Goal: Information Seeking & Learning: Learn about a topic

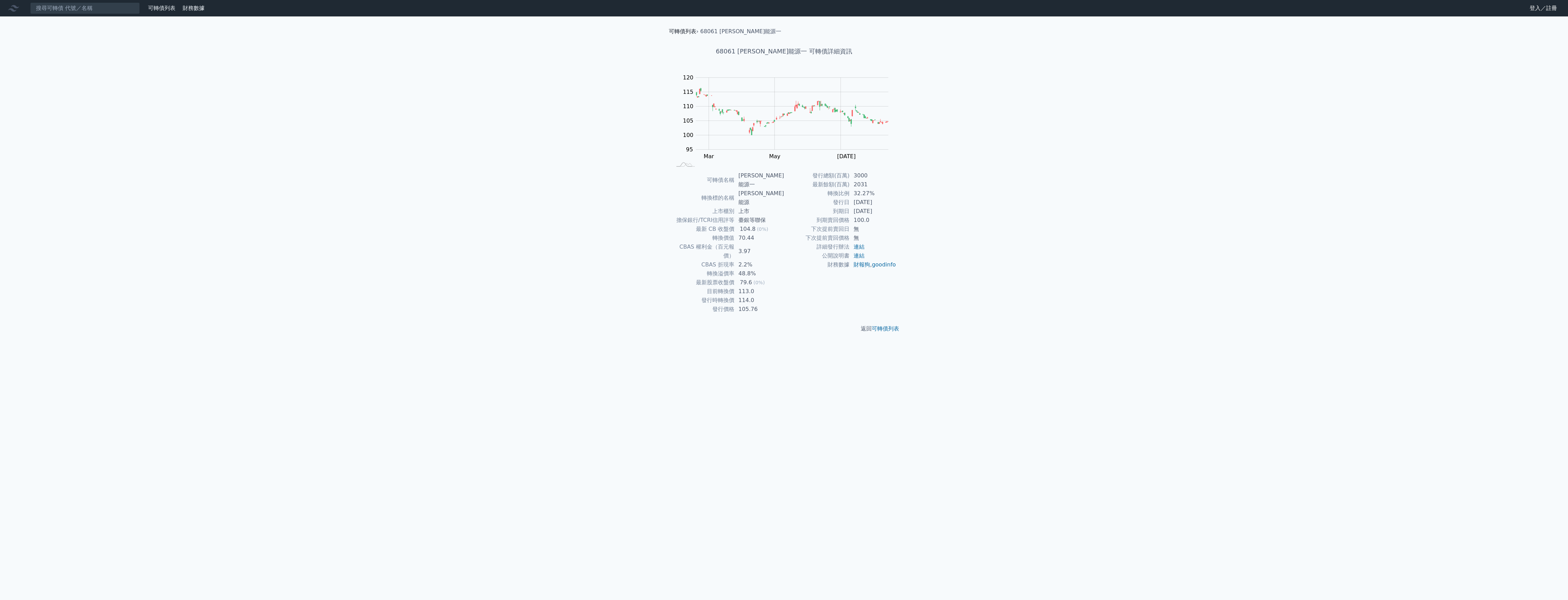
click at [679, 30] on link "可轉債列表" at bounding box center [682, 31] width 27 height 7
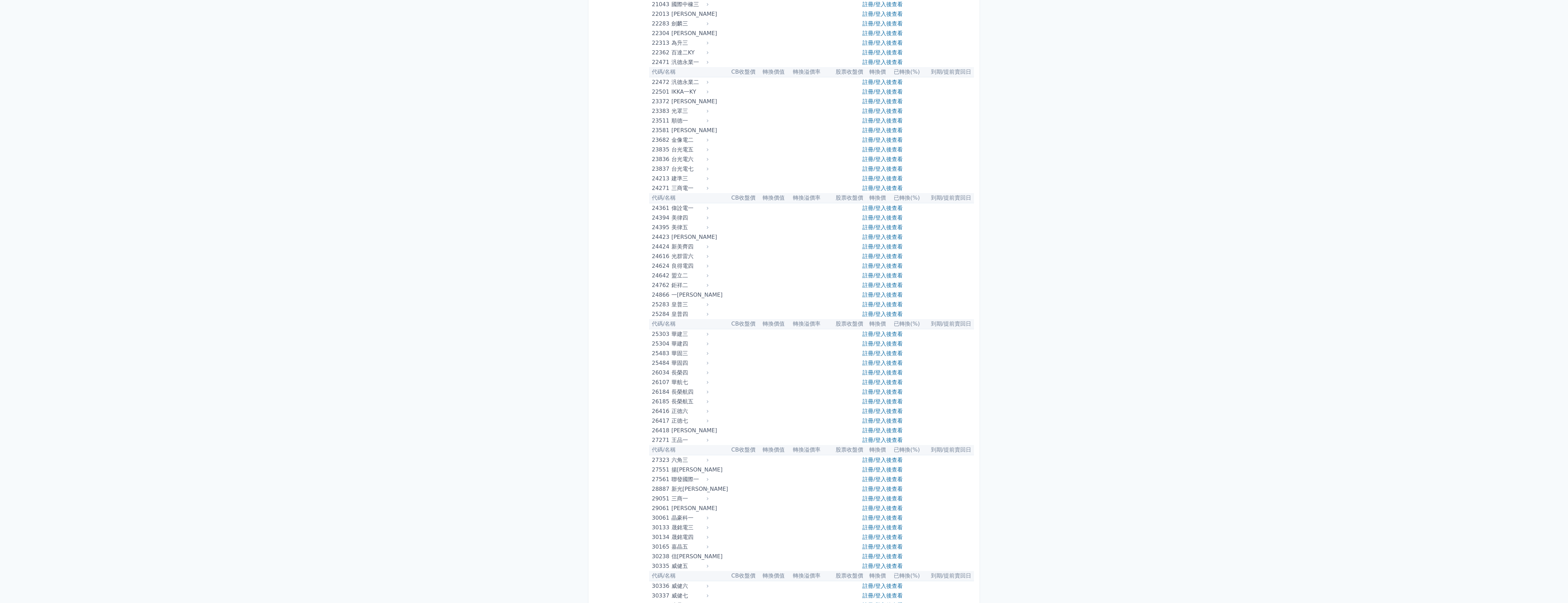
scroll to position [642, 0]
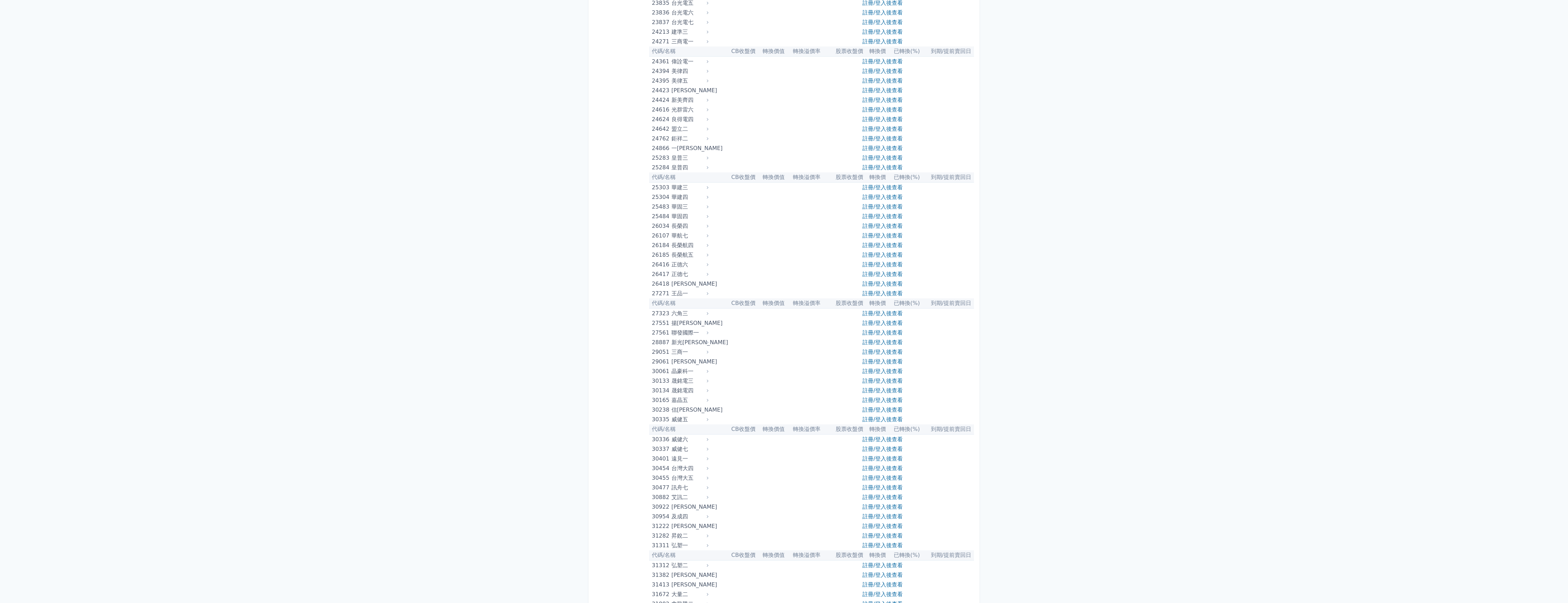
click at [893, 314] on link "註冊/登入後查看" at bounding box center [883, 313] width 40 height 7
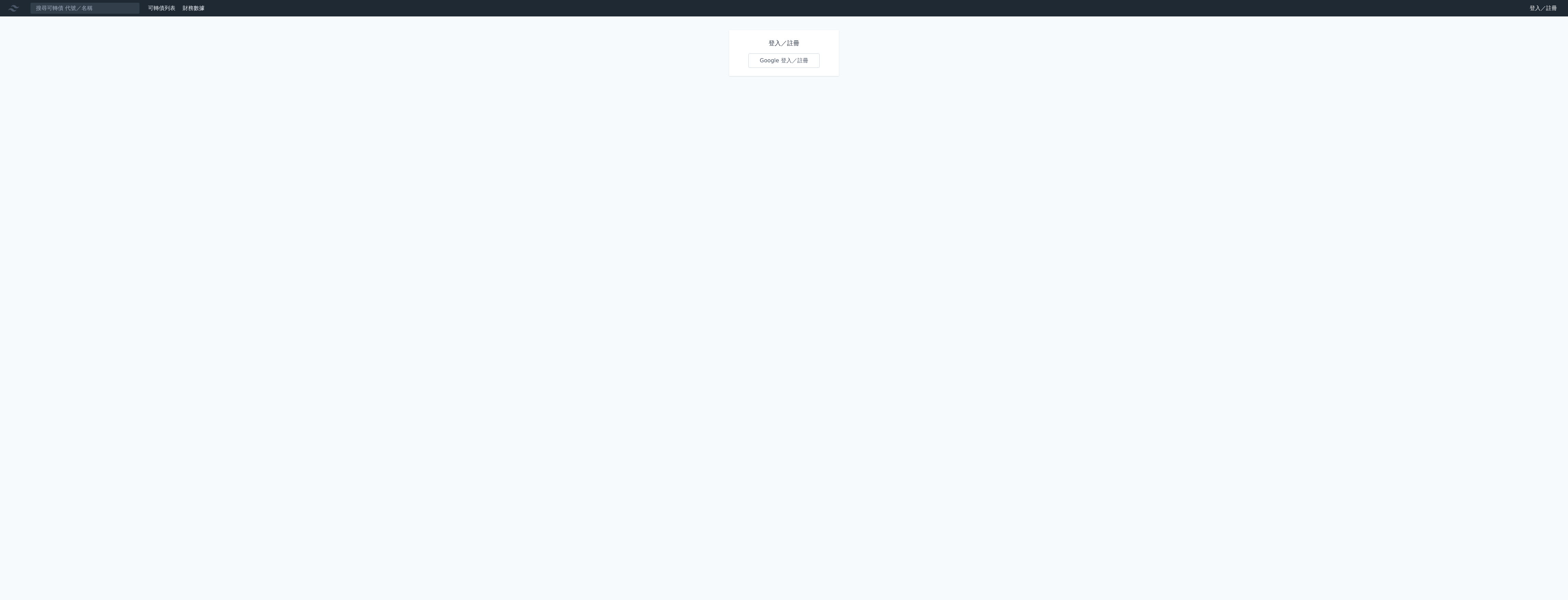
click at [788, 59] on link "Google 登入／註冊" at bounding box center [783, 61] width 71 height 15
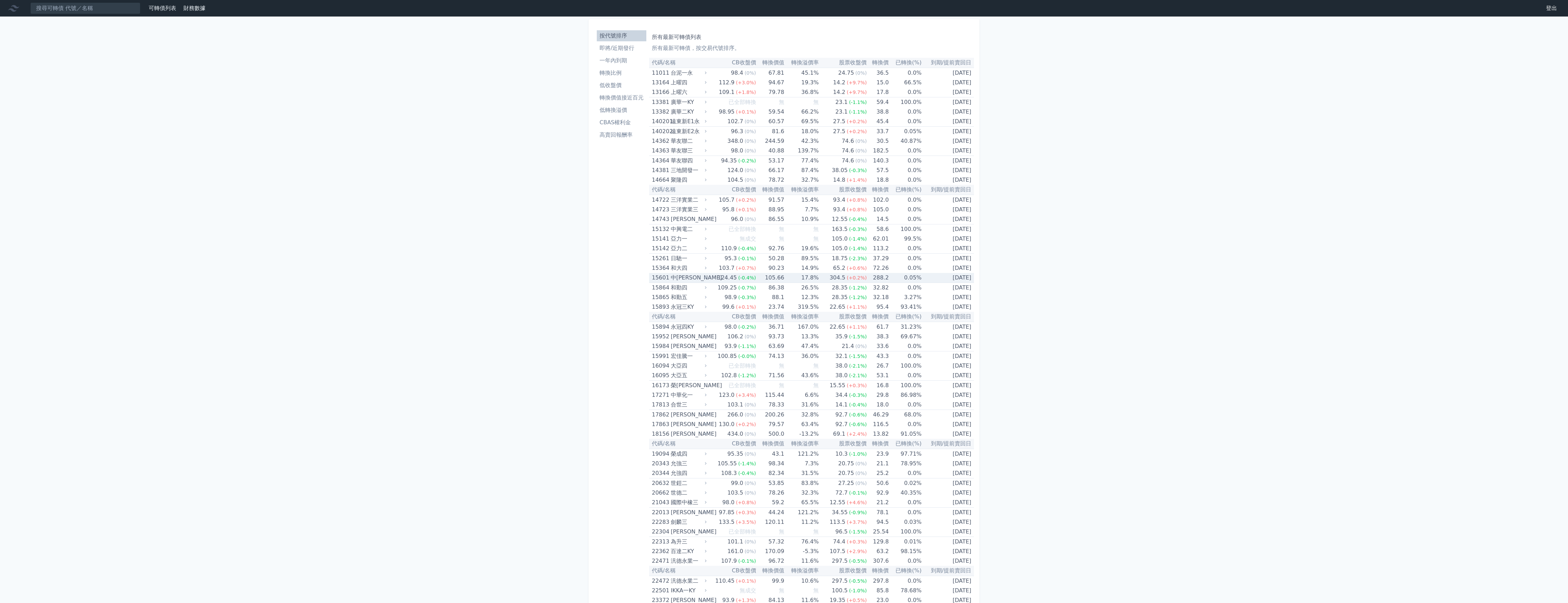
click at [691, 278] on div "中[PERSON_NAME]" at bounding box center [688, 278] width 34 height 10
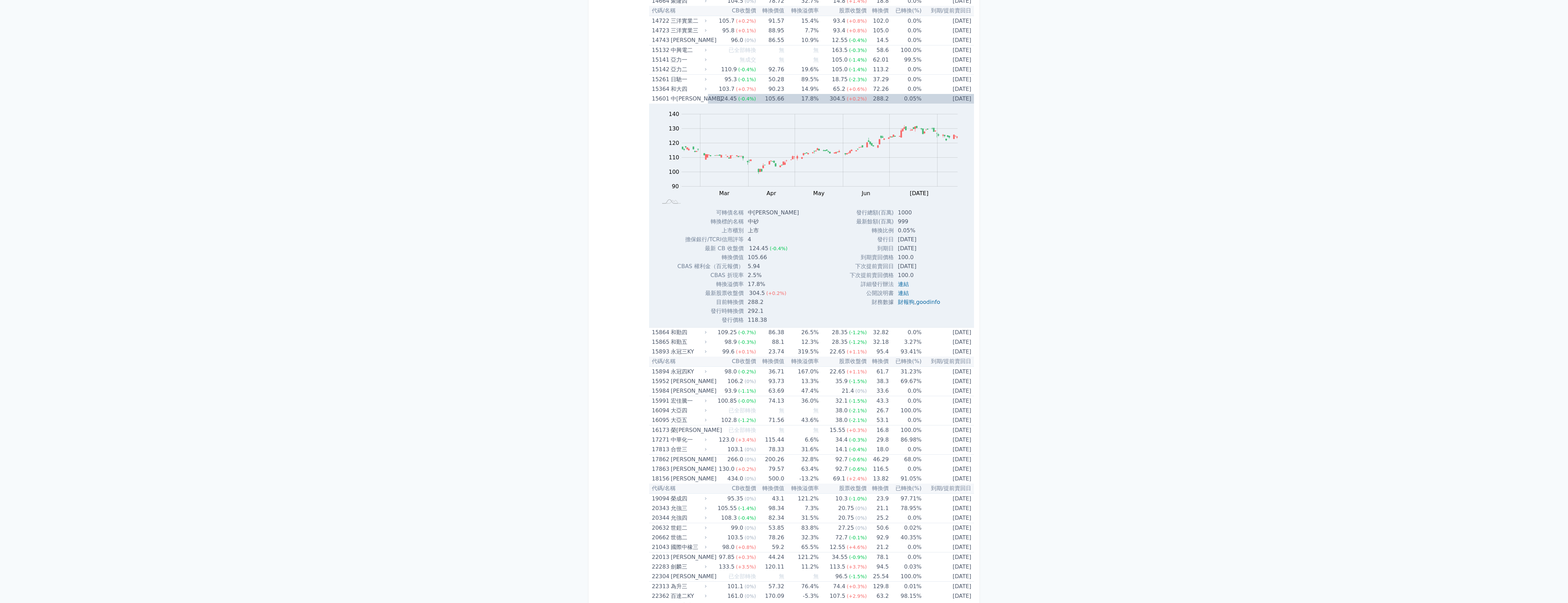
scroll to position [229, 0]
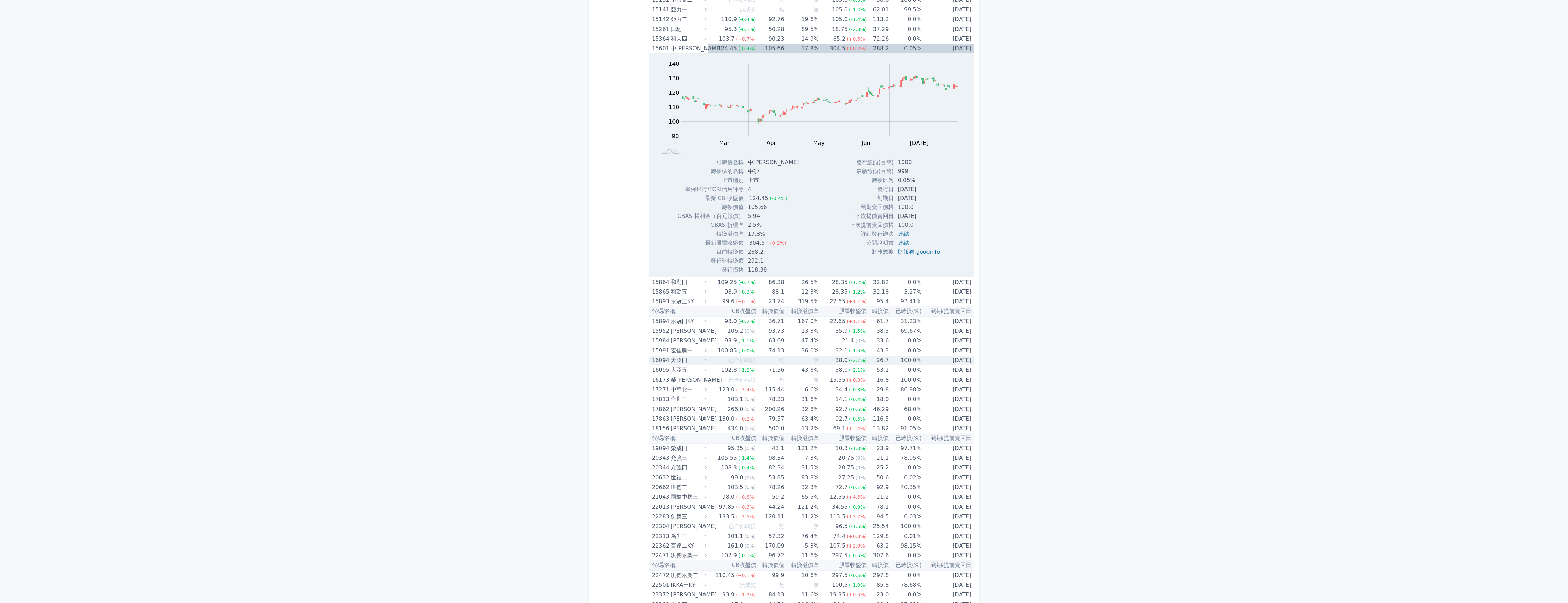
click at [685, 358] on div "大亞四" at bounding box center [688, 361] width 34 height 10
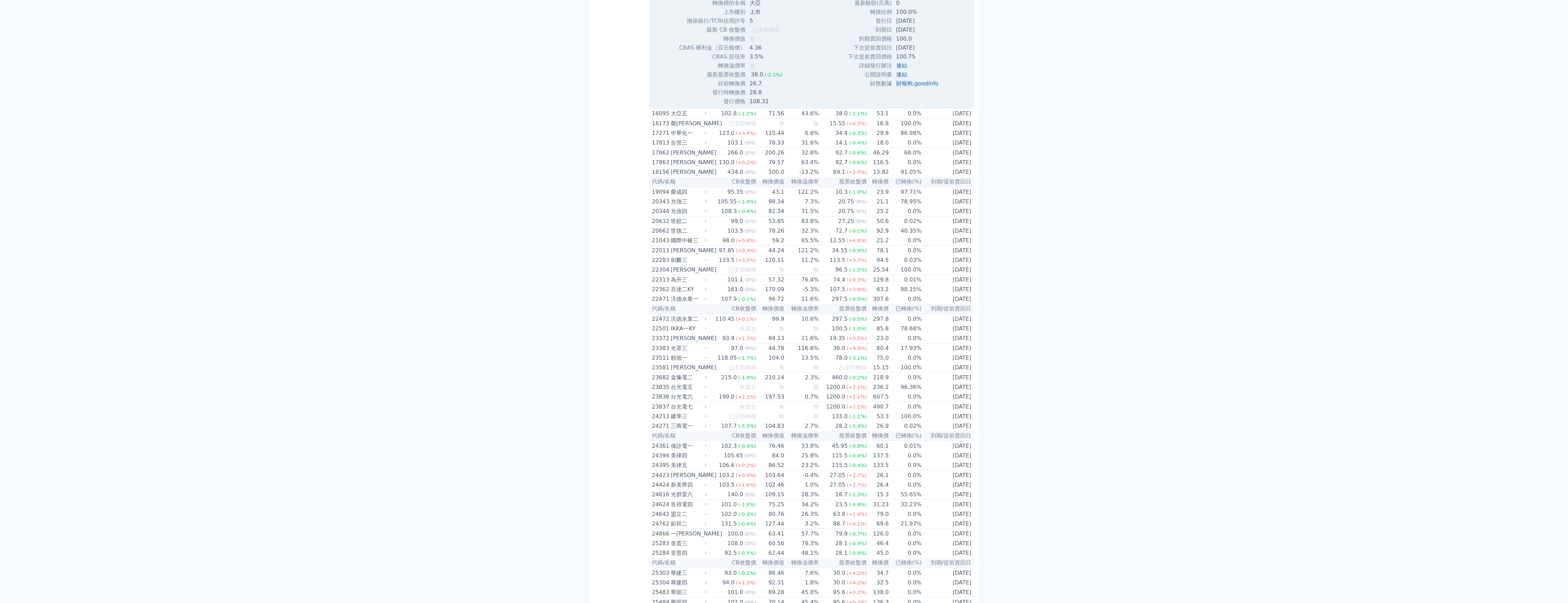
scroll to position [964, 0]
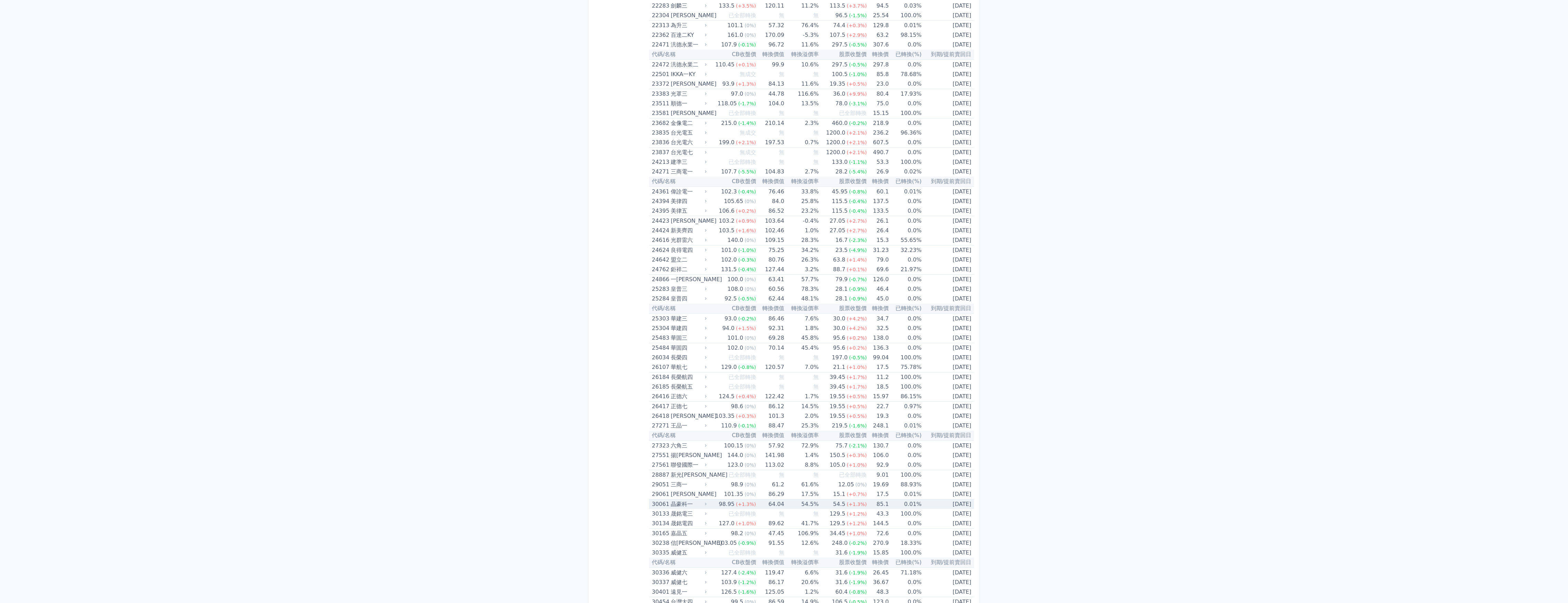
click at [698, 501] on div "晶豪科一" at bounding box center [688, 505] width 34 height 10
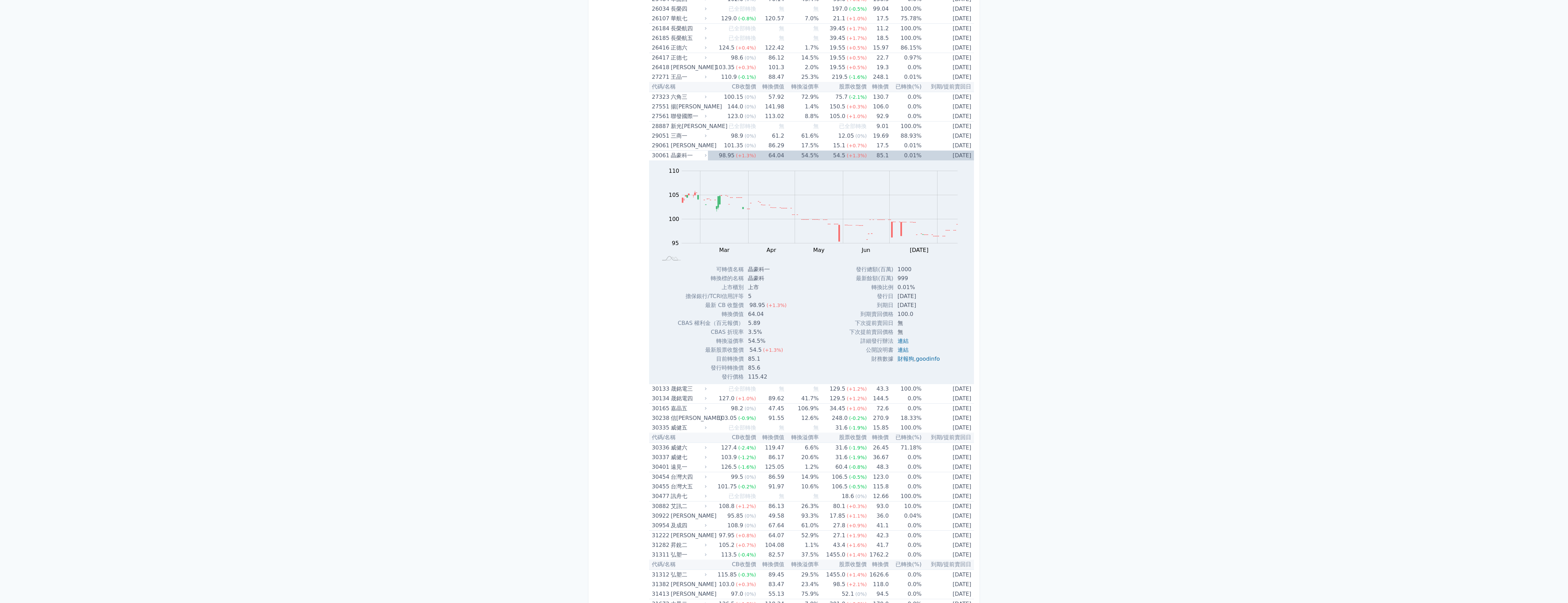
scroll to position [1377, 0]
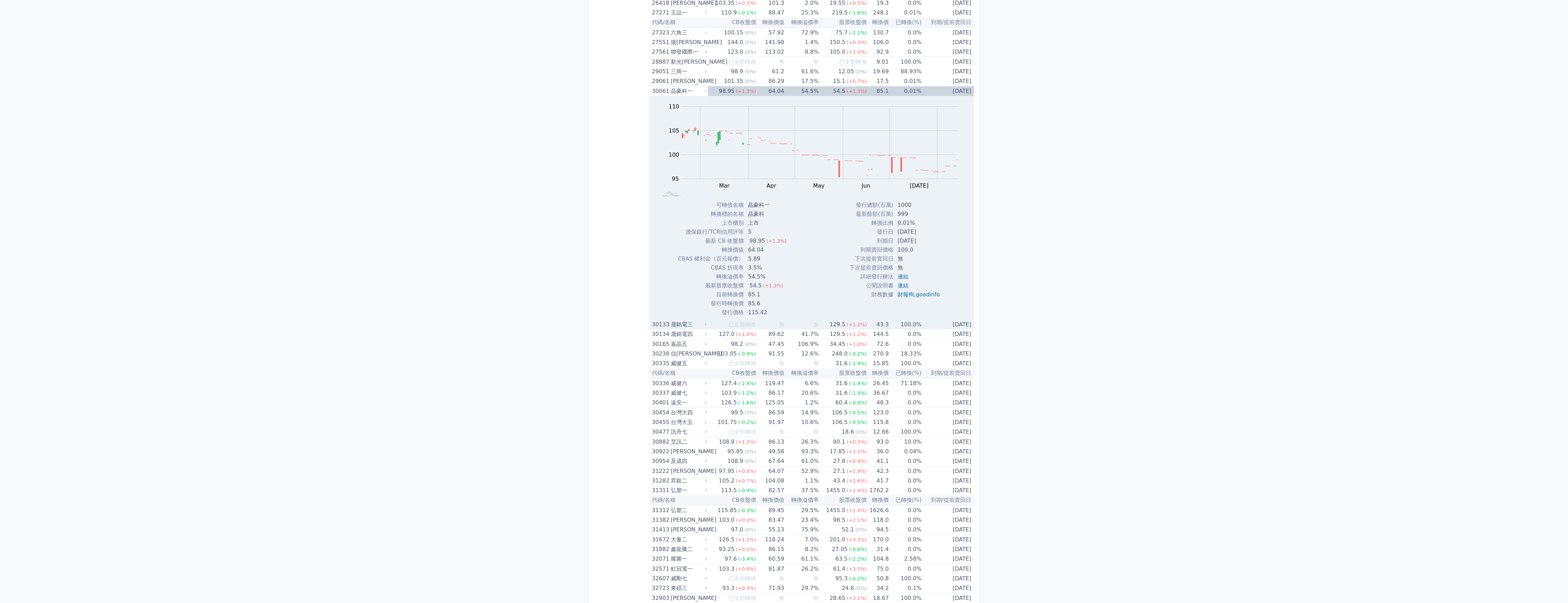
click at [707, 328] on div "30133 晟銘電三" at bounding box center [680, 325] width 56 height 10
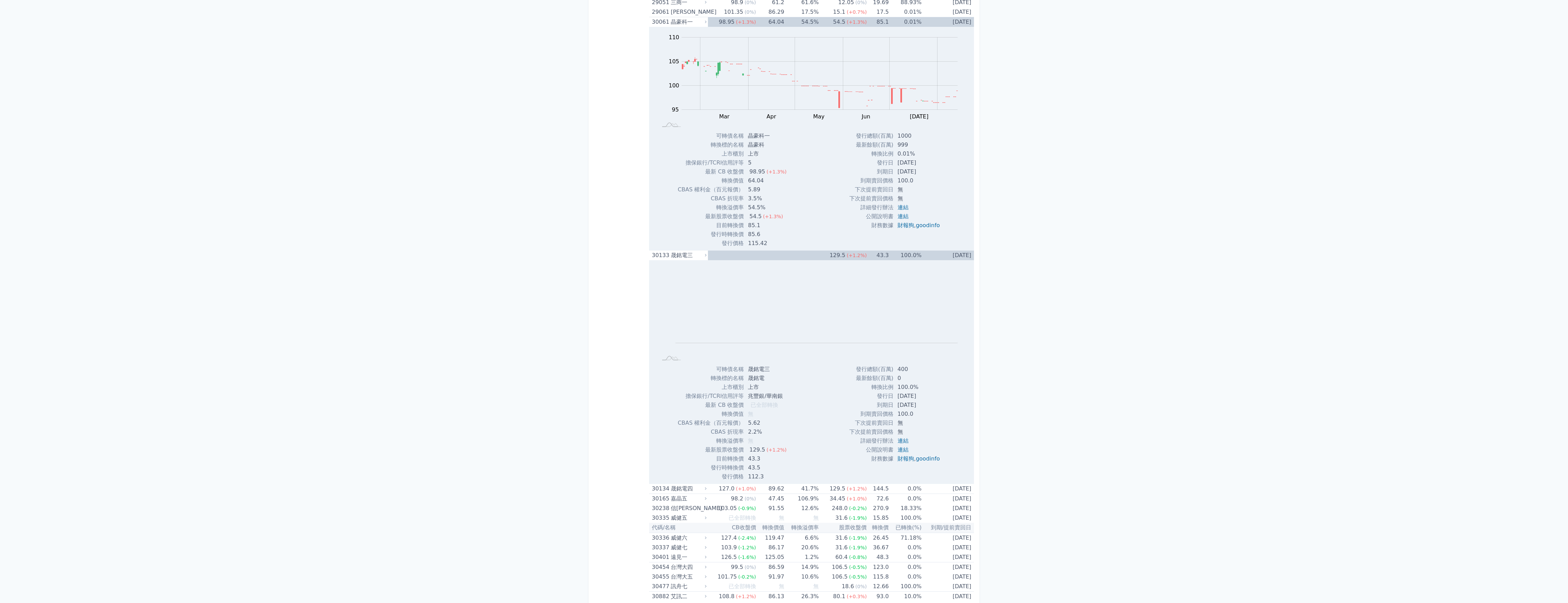
scroll to position [1515, 0]
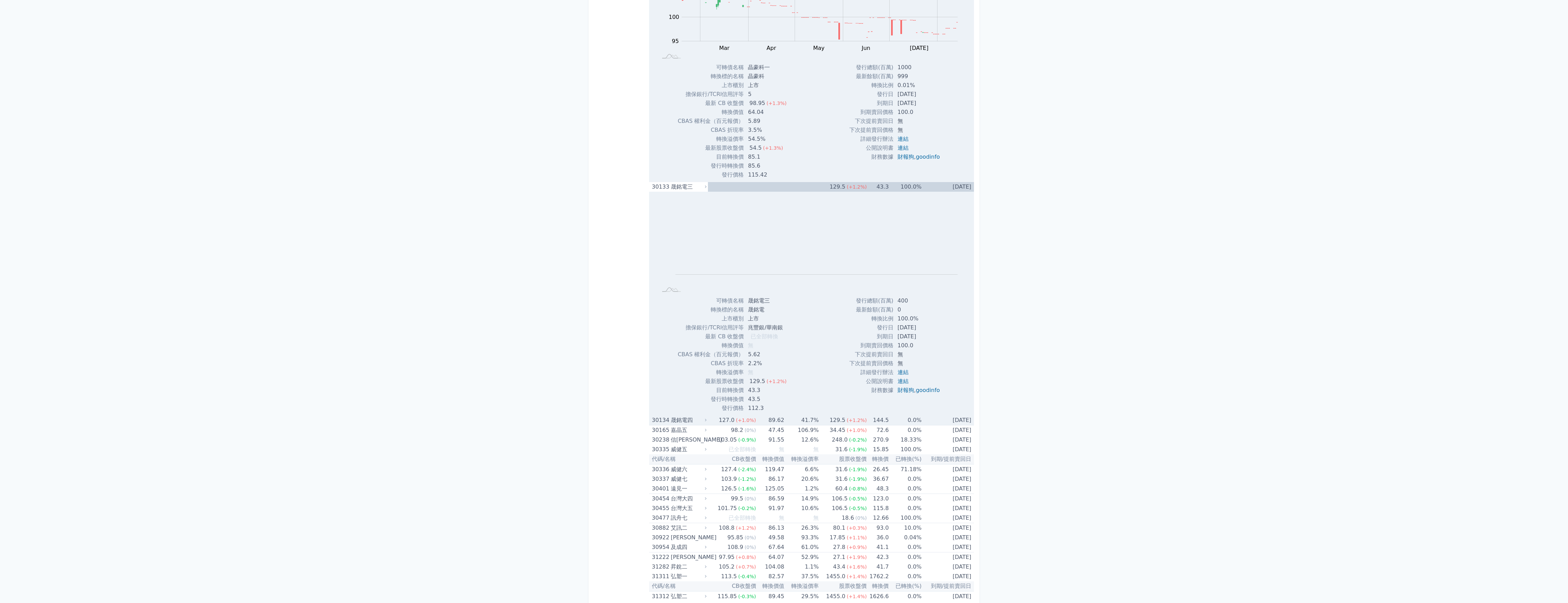
click at [677, 421] on div "晟銘電四" at bounding box center [688, 420] width 34 height 10
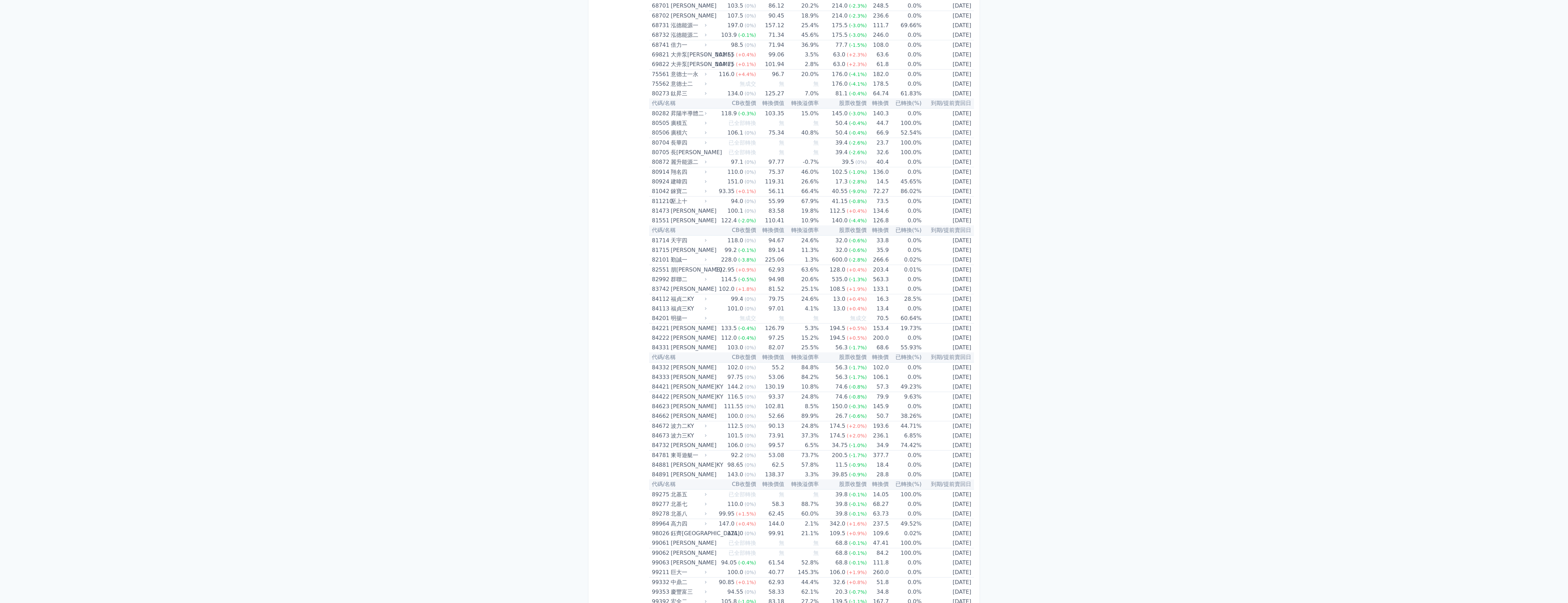
scroll to position [4839, 0]
